Goal: Task Accomplishment & Management: Use online tool/utility

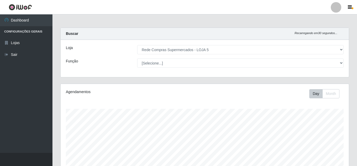
select select "397"
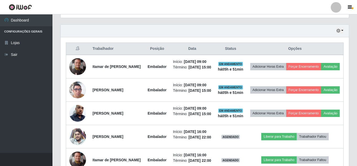
scroll to position [109, 288]
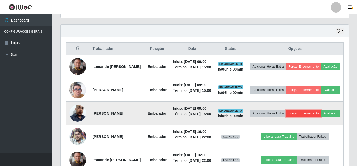
click at [319, 117] on button "Forçar Encerramento" at bounding box center [303, 113] width 35 height 7
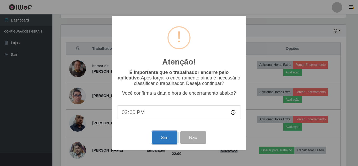
click at [165, 136] on button "Sim" at bounding box center [164, 137] width 25 height 12
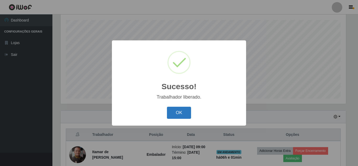
click at [179, 116] on button "OK" at bounding box center [179, 113] width 24 height 12
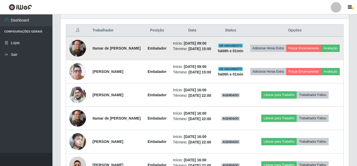
scroll to position [194, 0]
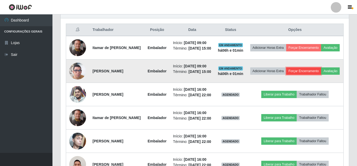
click at [314, 75] on button "Forçar Encerramento" at bounding box center [303, 70] width 35 height 7
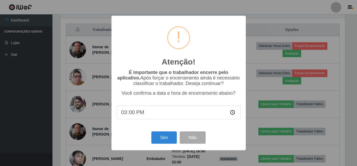
scroll to position [109, 286]
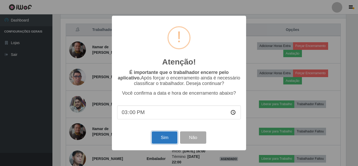
click at [162, 138] on button "Sim" at bounding box center [164, 137] width 25 height 12
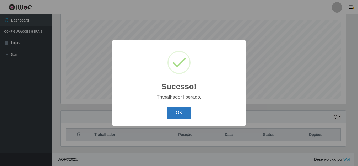
click at [178, 114] on button "OK" at bounding box center [179, 113] width 24 height 12
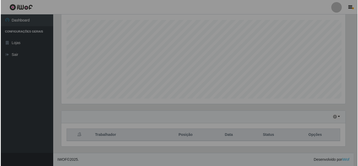
scroll to position [109, 288]
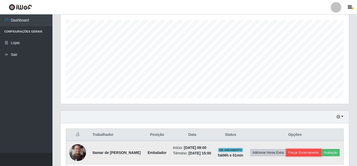
click at [314, 151] on button "Forçar Encerramento" at bounding box center [303, 152] width 35 height 7
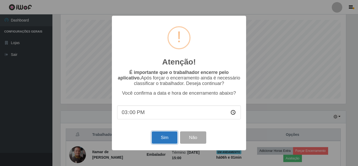
click at [158, 138] on button "Sim" at bounding box center [164, 137] width 25 height 12
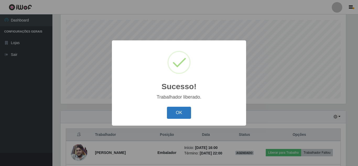
click at [178, 113] on button "OK" at bounding box center [179, 113] width 24 height 12
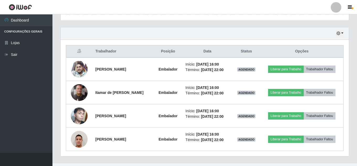
scroll to position [182, 0]
